Goal: Transaction & Acquisition: Purchase product/service

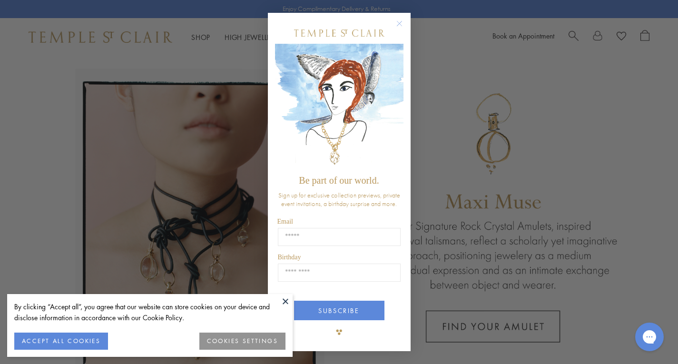
click at [20, 344] on button "ACCEPT ALL COOKIES" at bounding box center [61, 341] width 94 height 17
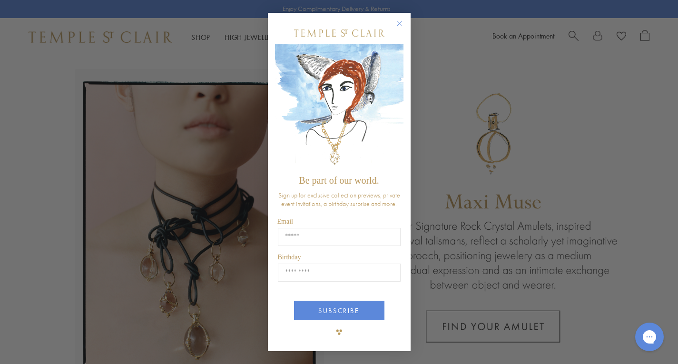
click at [394, 21] on circle "Close dialog" at bounding box center [399, 23] width 11 height 11
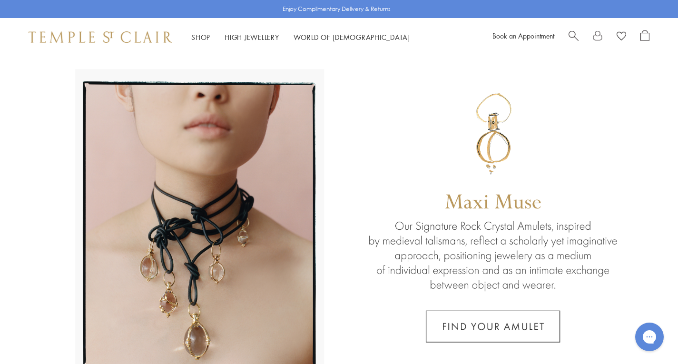
click at [574, 35] on span "Search" at bounding box center [574, 35] width 10 height 10
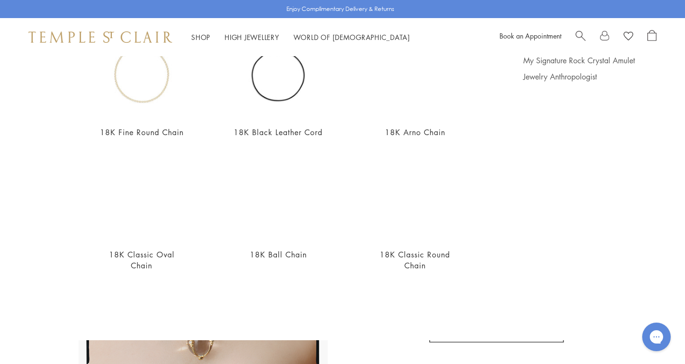
scroll to position [72, 0]
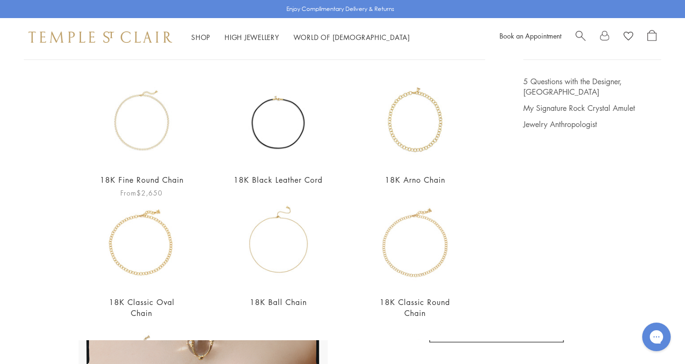
type input "******"
click at [129, 137] on img at bounding box center [141, 120] width 89 height 89
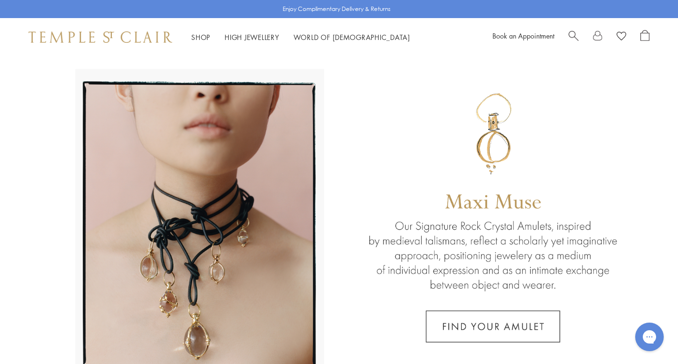
click at [572, 31] on span "Search" at bounding box center [574, 35] width 10 height 10
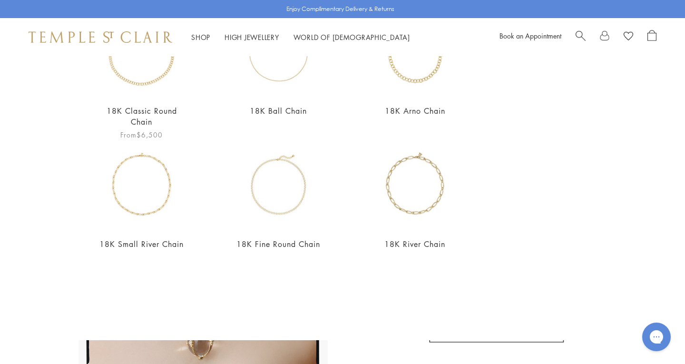
scroll to position [333, 0]
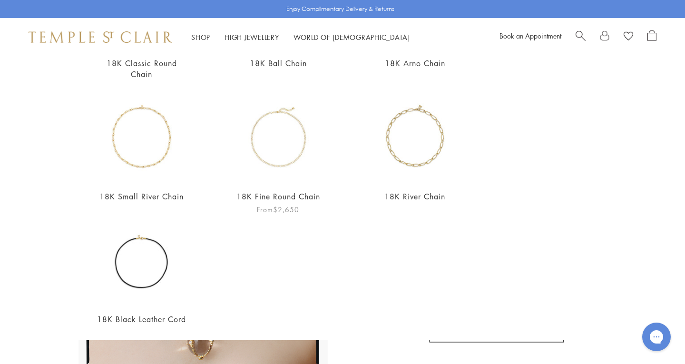
type input "**********"
click at [266, 134] on img at bounding box center [278, 137] width 89 height 89
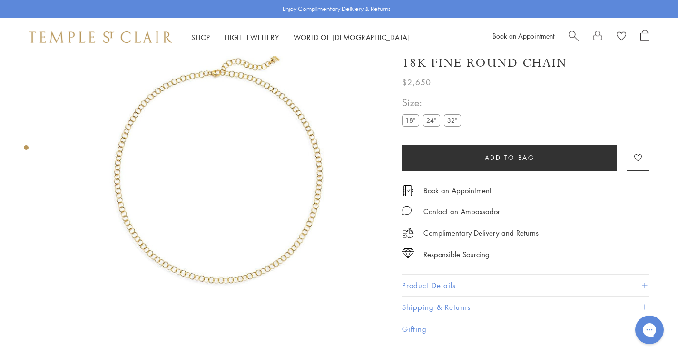
click at [431, 121] on label "24"" at bounding box center [431, 121] width 17 height 12
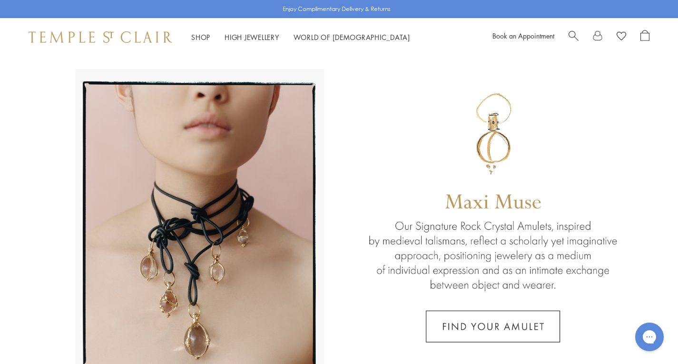
click at [572, 38] on span "Search" at bounding box center [574, 35] width 10 height 10
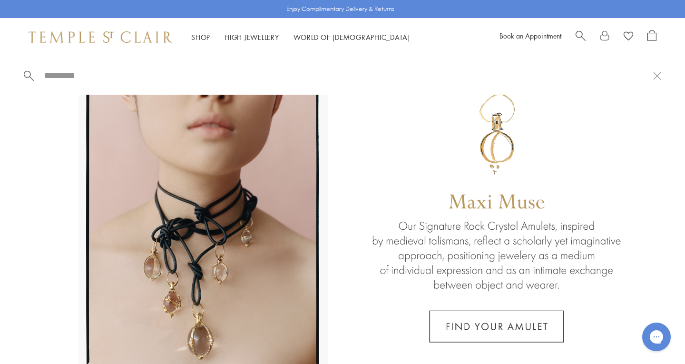
click at [76, 70] on input "search" at bounding box center [348, 75] width 610 height 11
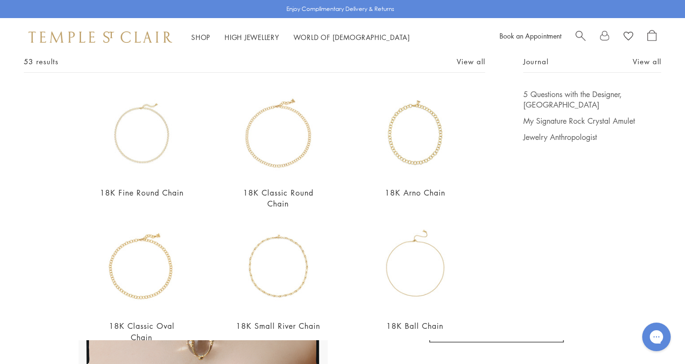
scroll to position [24, 0]
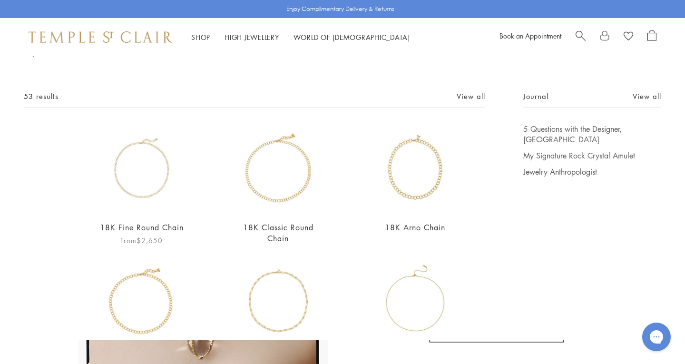
type input "******"
click at [127, 200] on img at bounding box center [141, 168] width 89 height 89
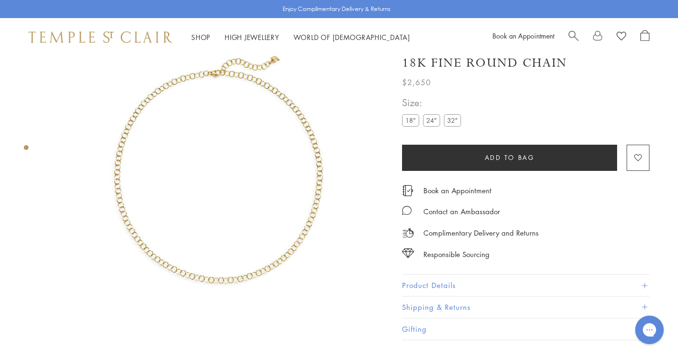
click at [426, 127] on label "24"" at bounding box center [431, 121] width 17 height 12
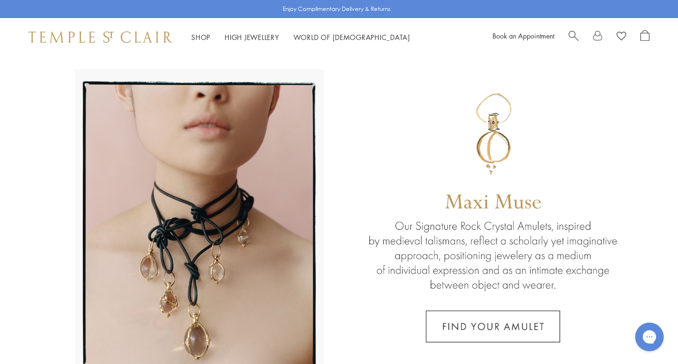
click at [574, 32] on span "Search" at bounding box center [574, 35] width 10 height 10
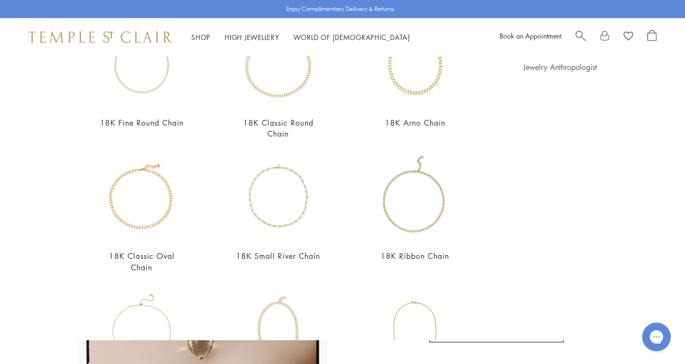
scroll to position [143, 0]
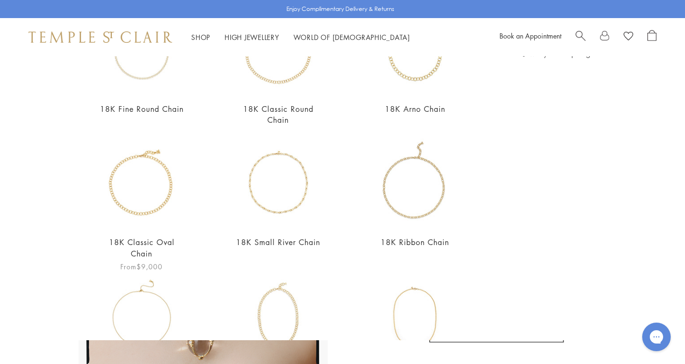
type input "*****"
click at [141, 203] on img at bounding box center [141, 183] width 89 height 89
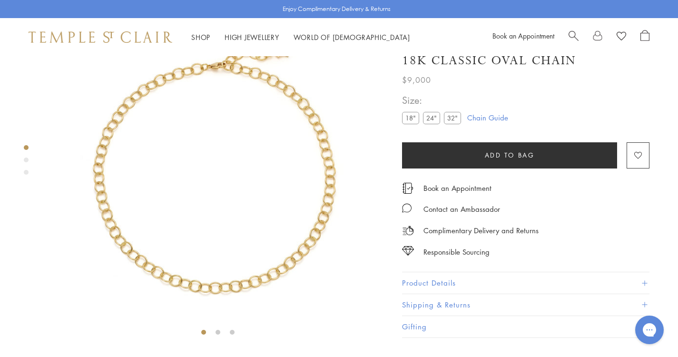
click at [429, 124] on label "24"" at bounding box center [431, 118] width 17 height 12
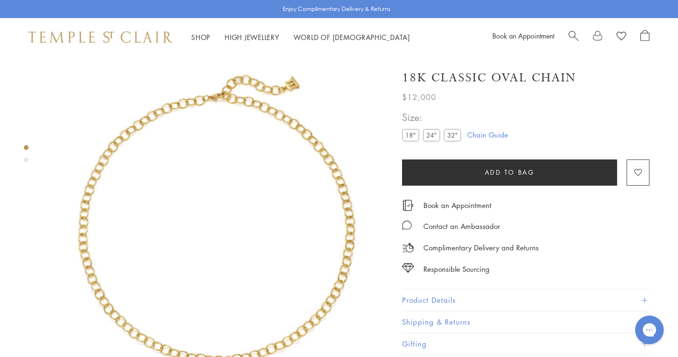
click at [23, 159] on div at bounding box center [208, 225] width 416 height 338
click at [28, 160] on div "Product gallery navigation" at bounding box center [26, 160] width 5 height 5
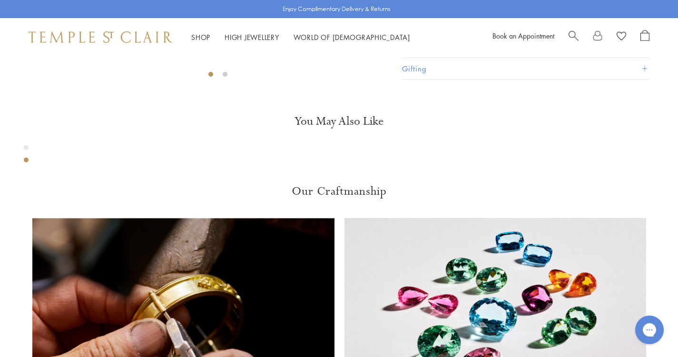
scroll to position [358, 0]
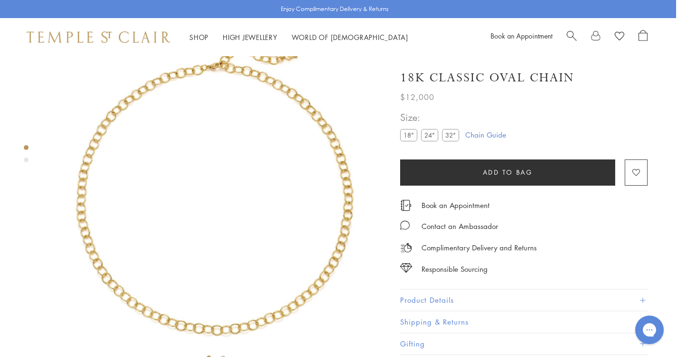
scroll to position [0, 2]
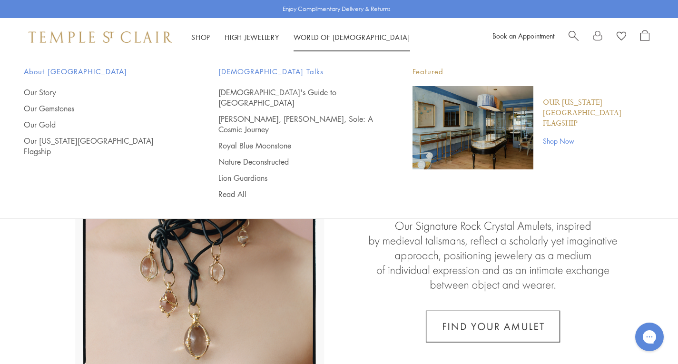
click at [573, 34] on span "Search" at bounding box center [574, 35] width 10 height 10
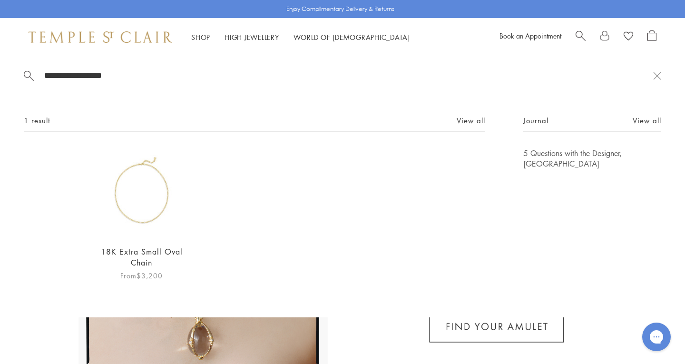
type input "**********"
click at [127, 200] on img at bounding box center [141, 192] width 89 height 89
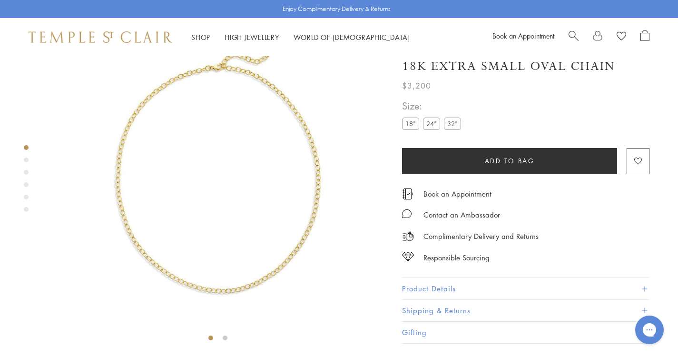
scroll to position [56, 0]
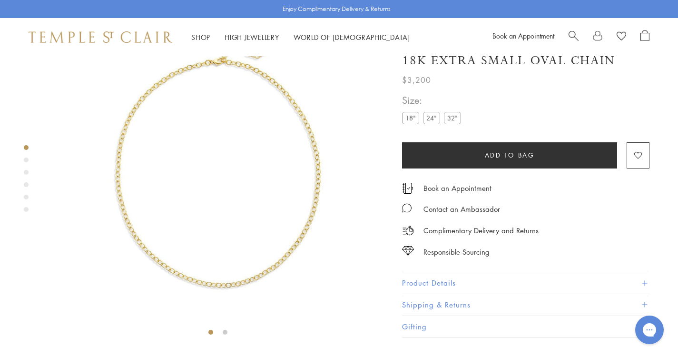
click at [434, 124] on label "24"" at bounding box center [431, 118] width 17 height 12
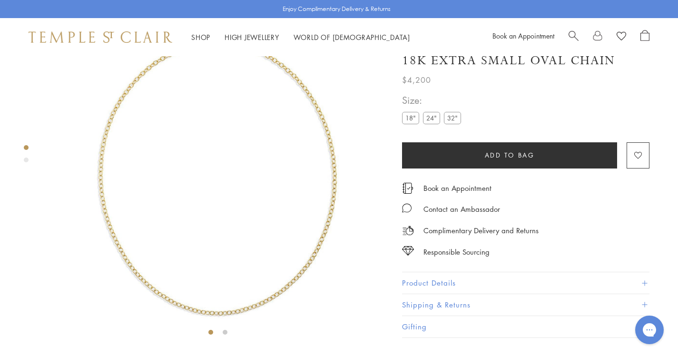
click at [28, 159] on div "Product gallery navigation" at bounding box center [26, 160] width 5 height 5
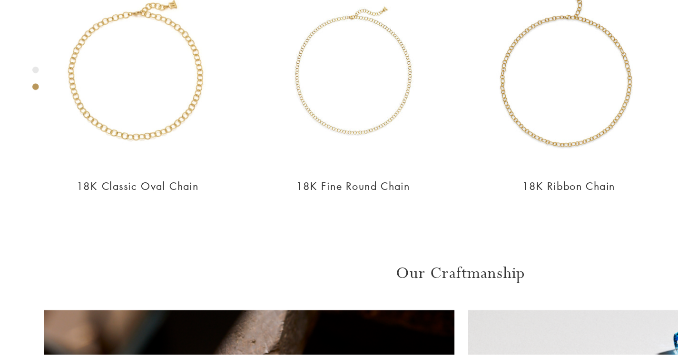
scroll to position [381, 0]
